Goal: Task Accomplishment & Management: Manage account settings

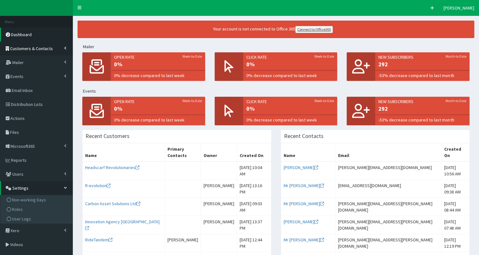
click at [39, 49] on span "Customers & Contacts" at bounding box center [31, 49] width 43 height 6
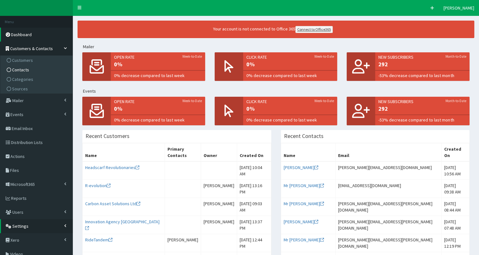
click at [30, 73] on link "Contacts" at bounding box center [37, 69] width 71 height 9
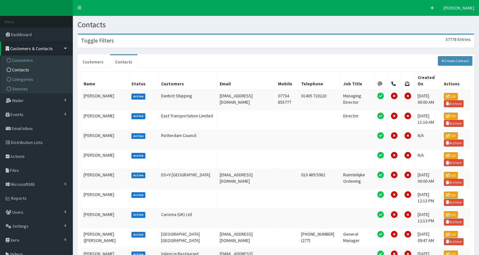
click at [191, 44] on div "Toggle Filters 37778 Entries" at bounding box center [276, 41] width 396 height 13
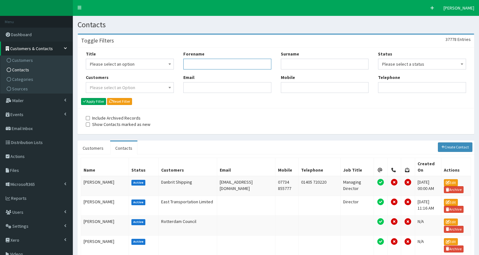
click at [209, 66] on input "Forename" at bounding box center [227, 64] width 88 height 11
type input "andrea"
click at [295, 65] on input "Surname" at bounding box center [325, 64] width 88 height 11
type input "morley"
click at [88, 100] on button "Apply Filter" at bounding box center [93, 101] width 25 height 7
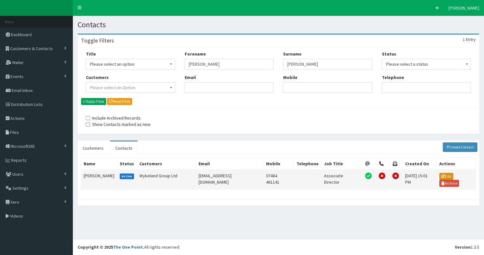
click at [439, 176] on link "Edit" at bounding box center [446, 176] width 14 height 7
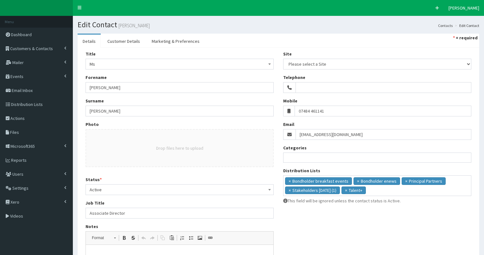
select select
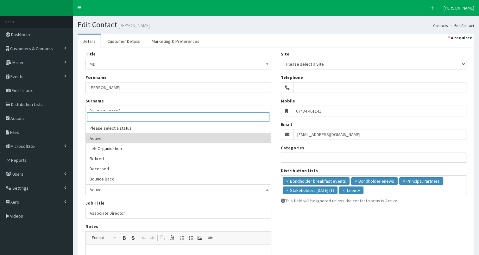
click at [176, 190] on span "Active" at bounding box center [179, 189] width 178 height 9
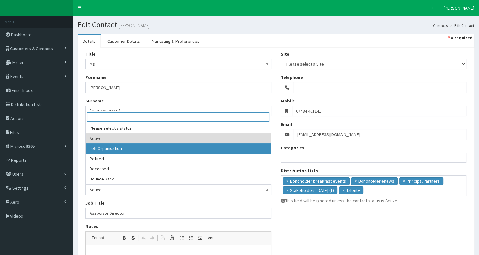
select select "2"
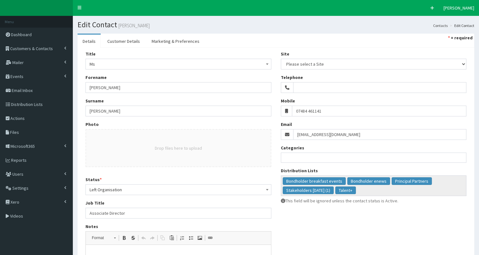
scroll to position [114, 0]
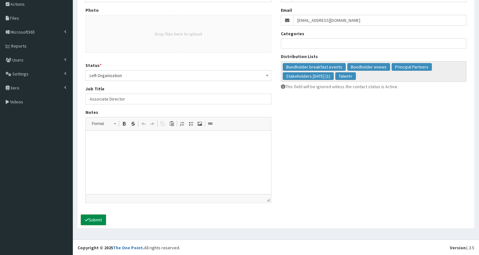
click at [99, 218] on button "Submit" at bounding box center [93, 219] width 25 height 11
